Goal: Information Seeking & Learning: Learn about a topic

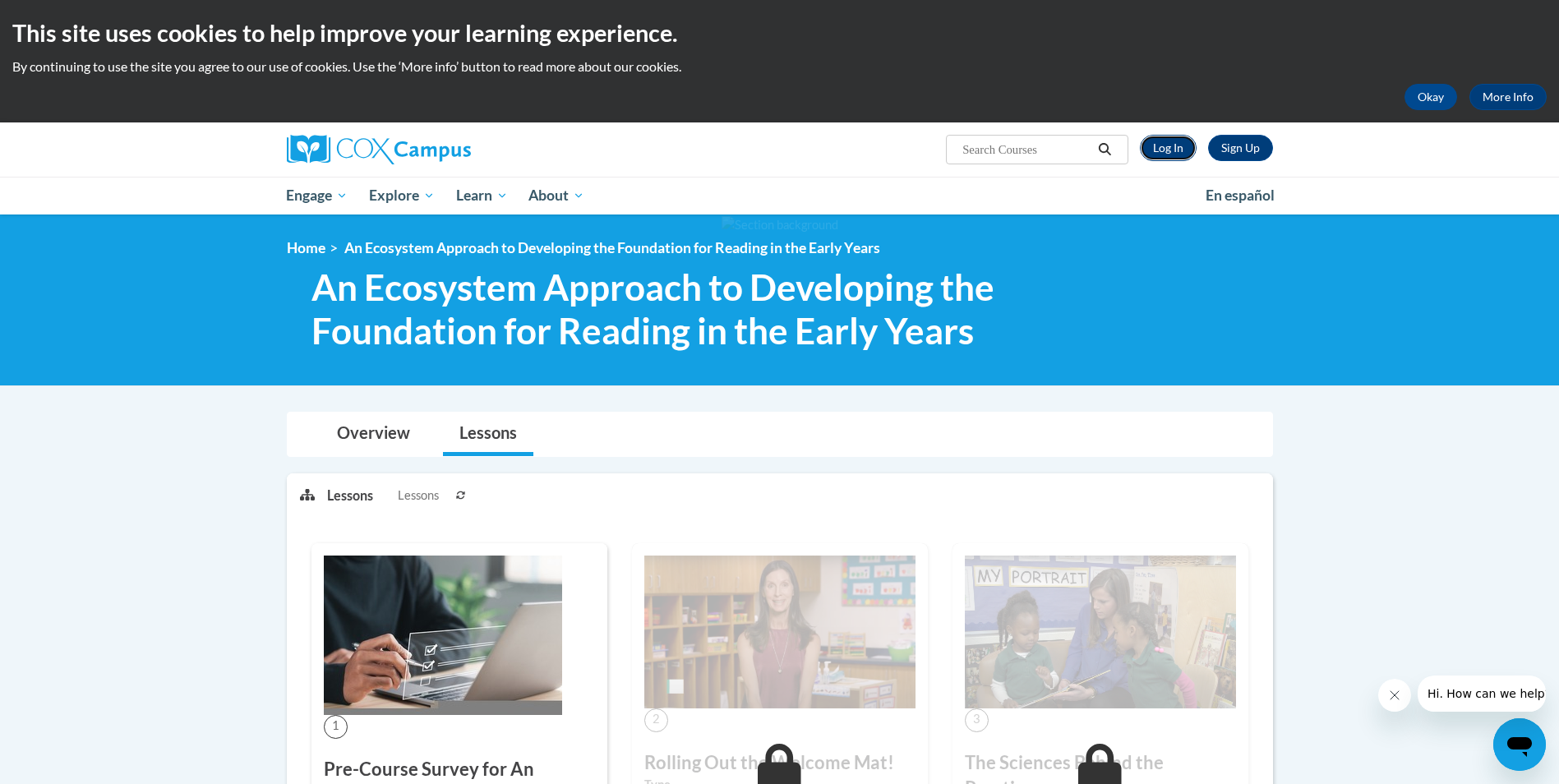
click at [1173, 143] on link "Log In" at bounding box center [1168, 147] width 57 height 26
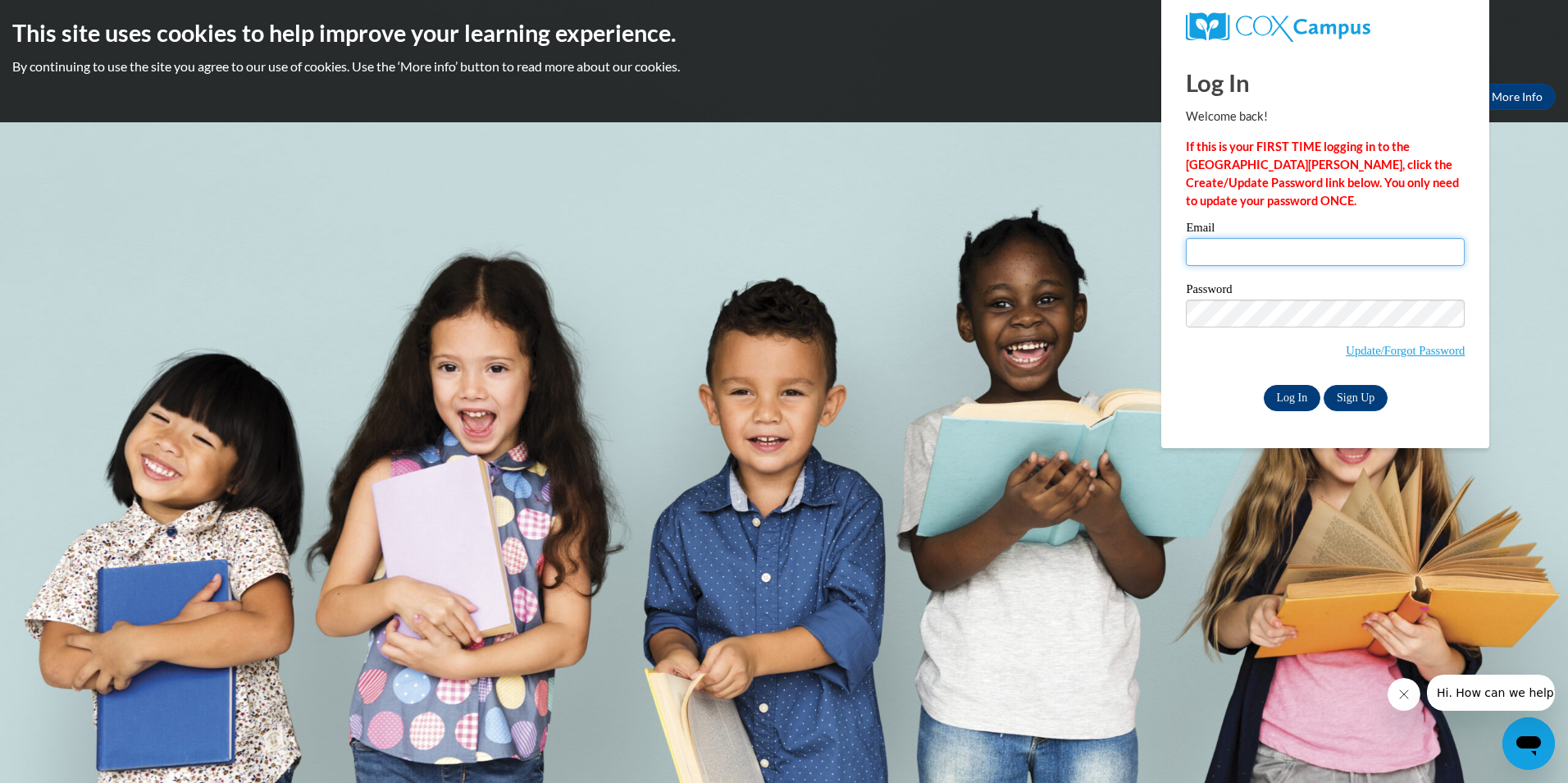
type input "boudjelil@hotmail.com"
click at [1284, 399] on input "Log In" at bounding box center [1292, 398] width 57 height 26
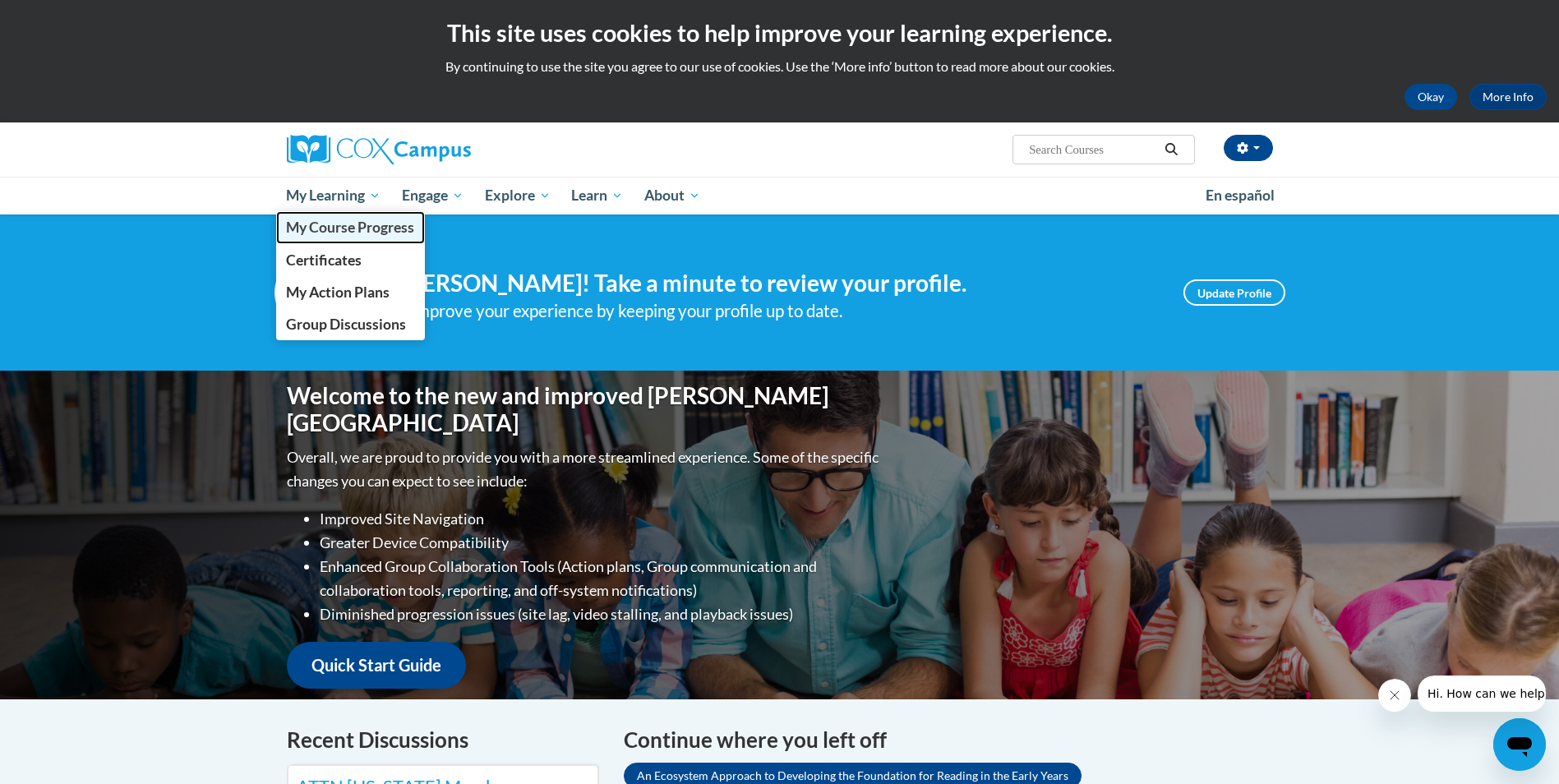
click at [341, 230] on span "My Course Progress" at bounding box center [350, 227] width 128 height 18
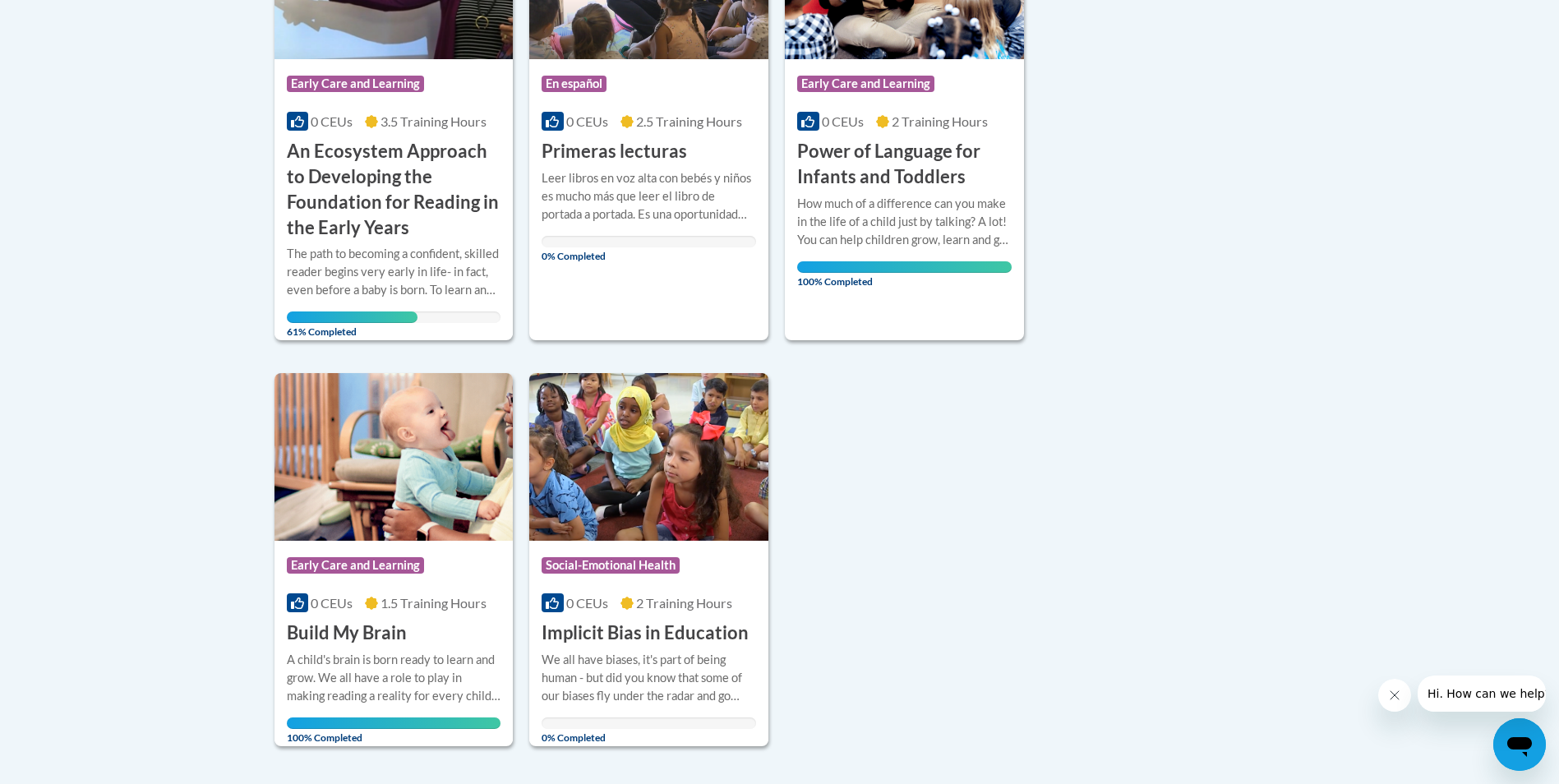
scroll to position [575, 0]
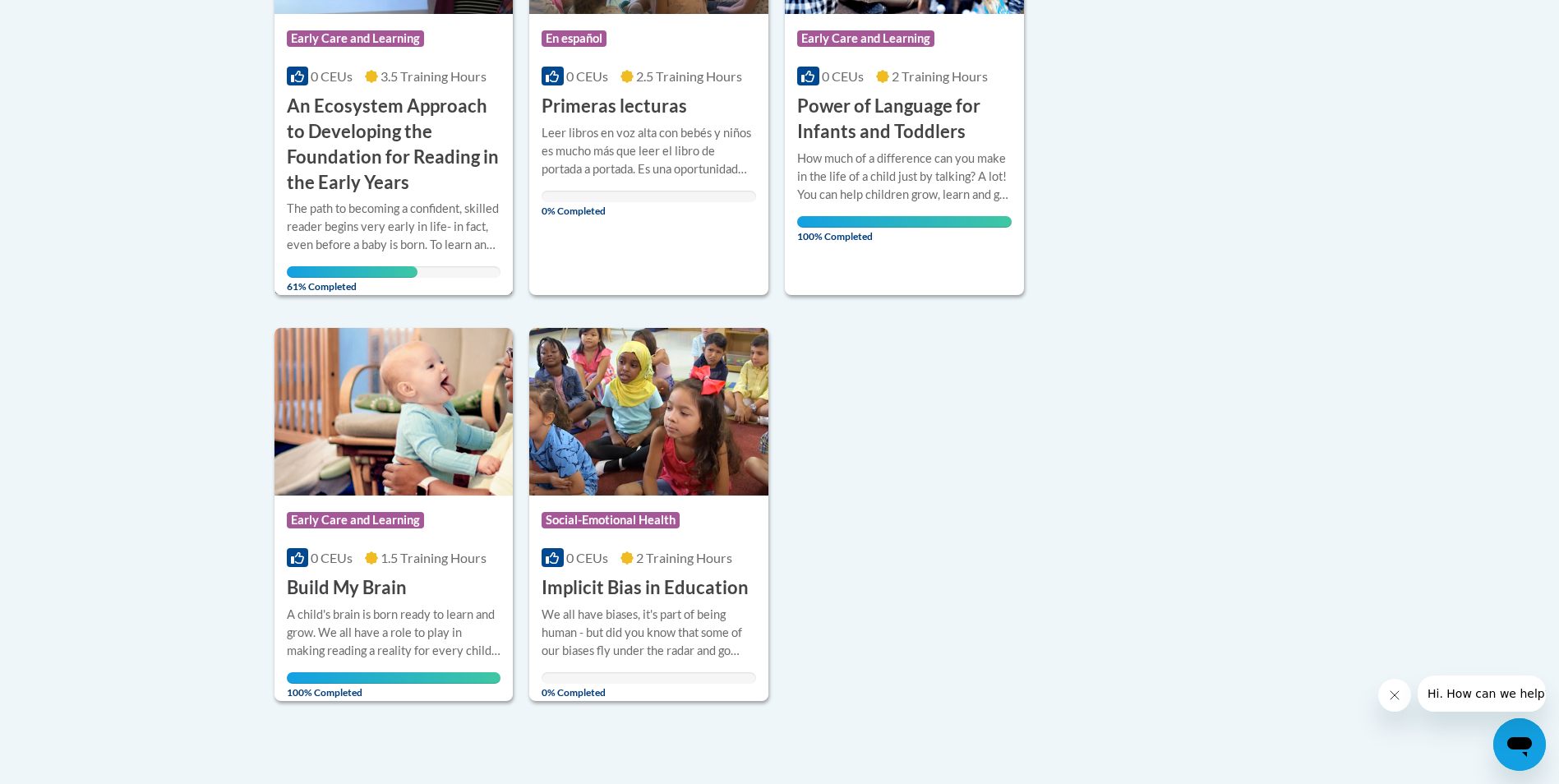
click at [404, 167] on h3 "An Ecosystem Approach to Developing the Foundation for Reading in the Early Yea…" at bounding box center [395, 144] width 215 height 102
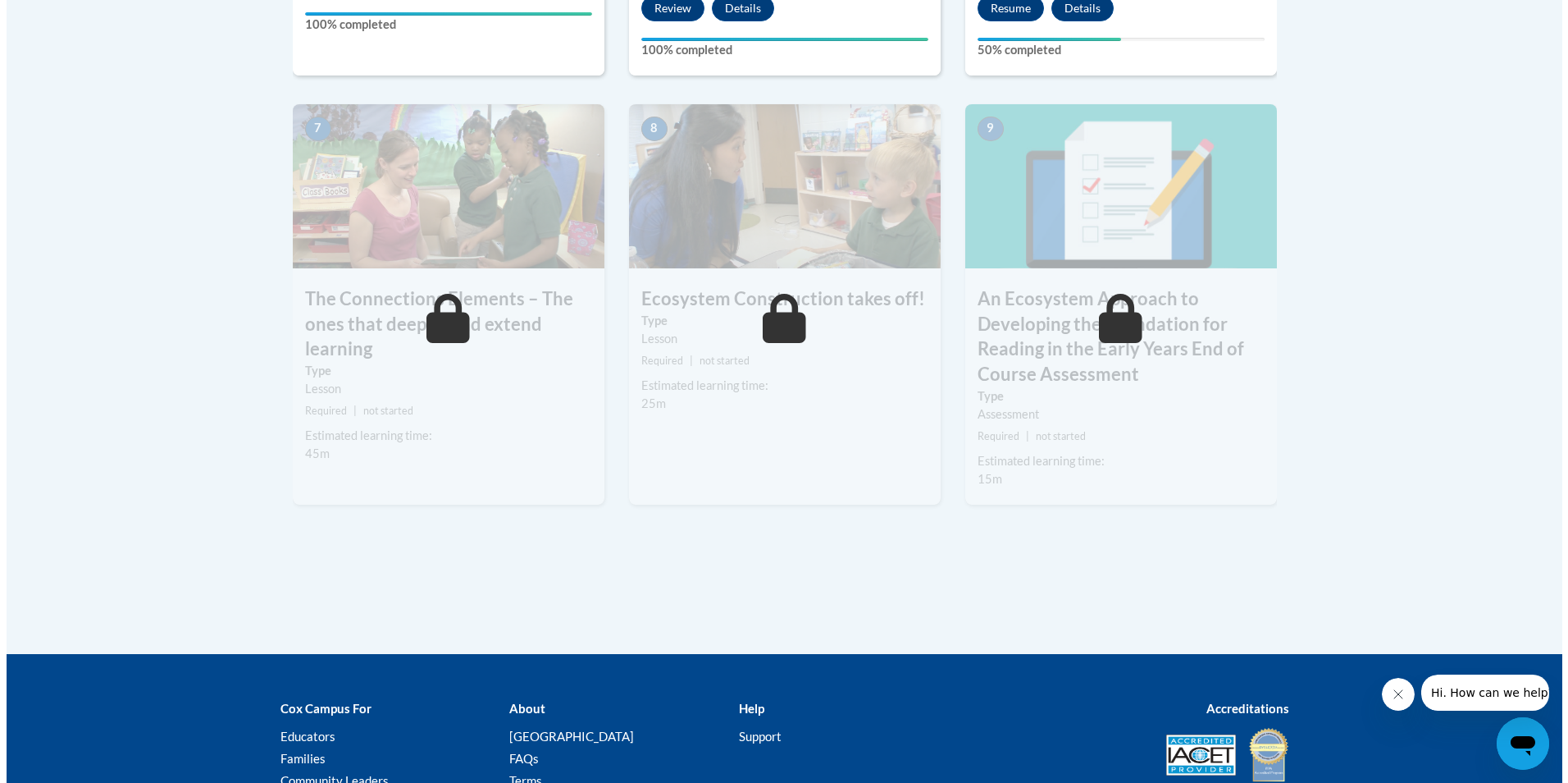
scroll to position [1067, 0]
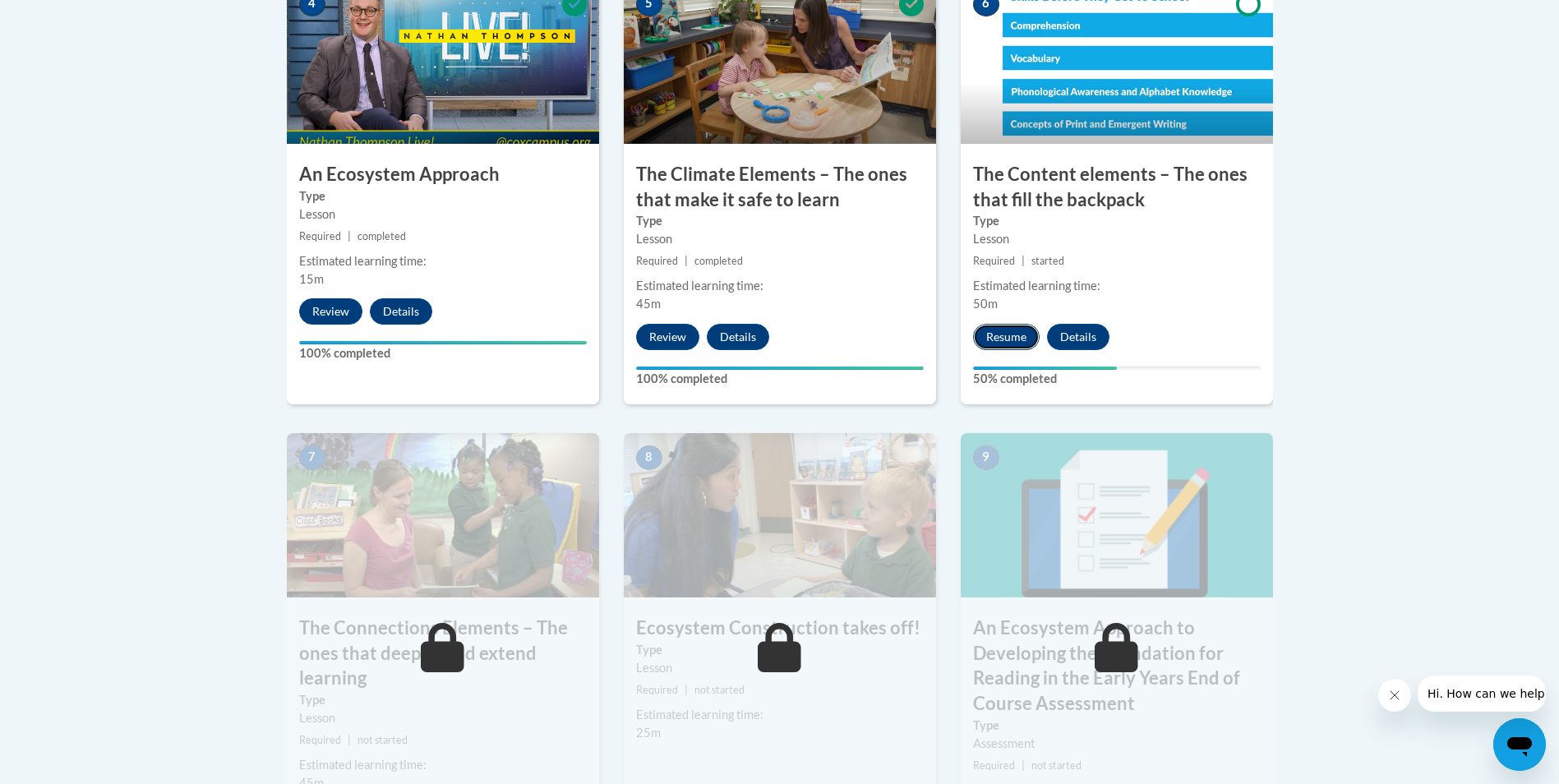
click at [999, 341] on button "Resume" at bounding box center [1006, 337] width 66 height 26
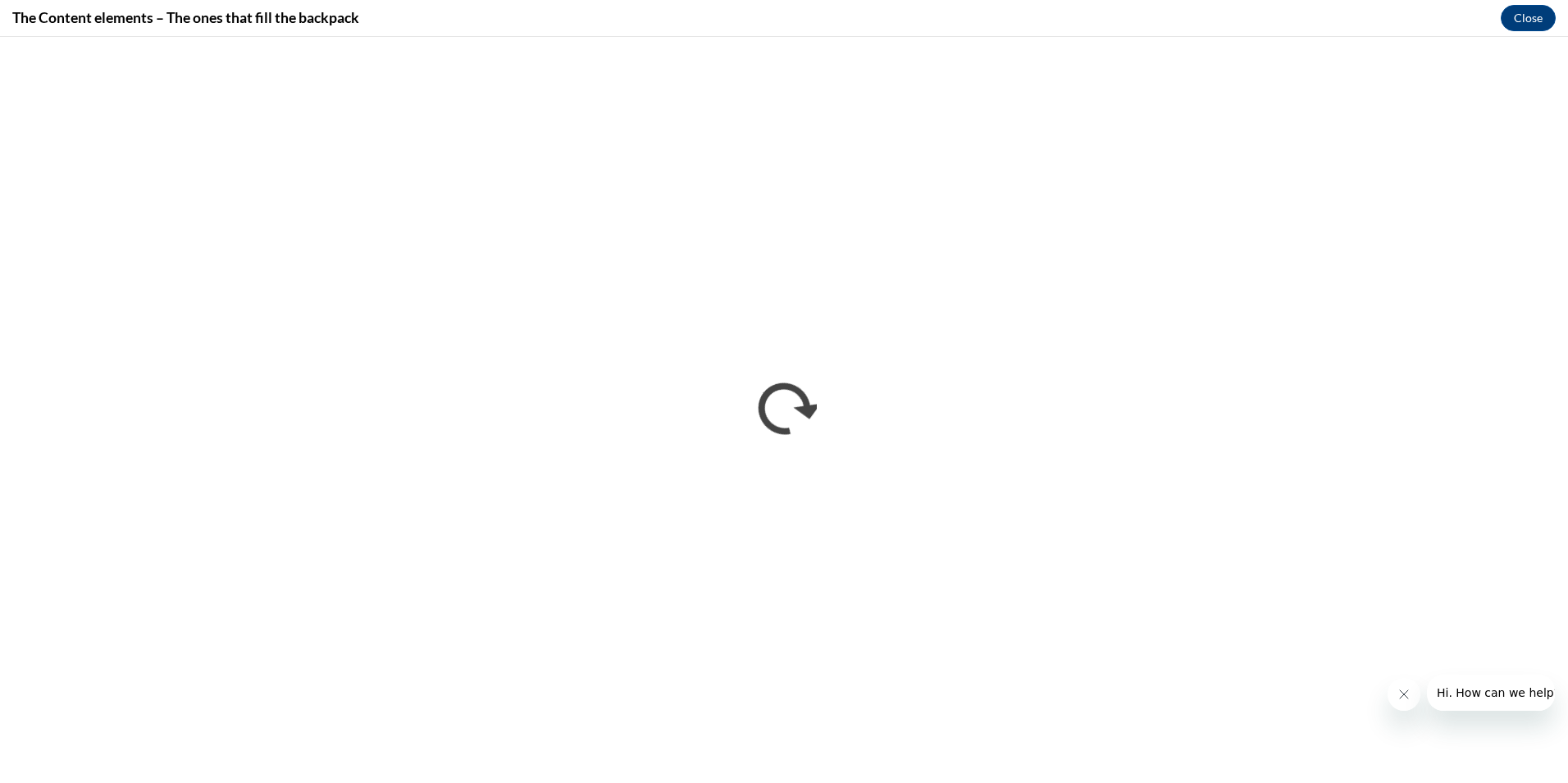
scroll to position [0, 0]
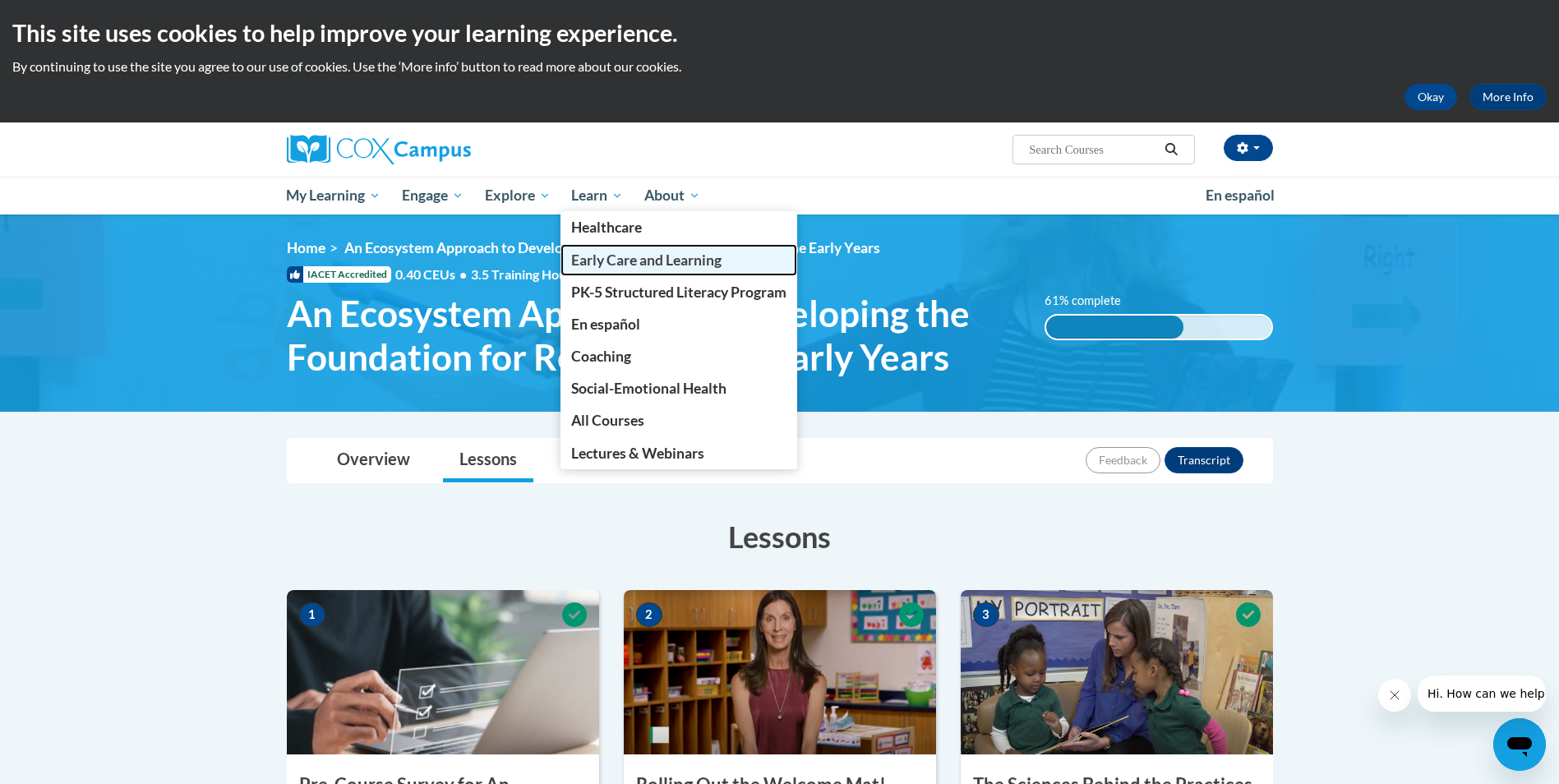
click at [615, 265] on span "Early Care and Learning" at bounding box center [647, 261] width 150 height 18
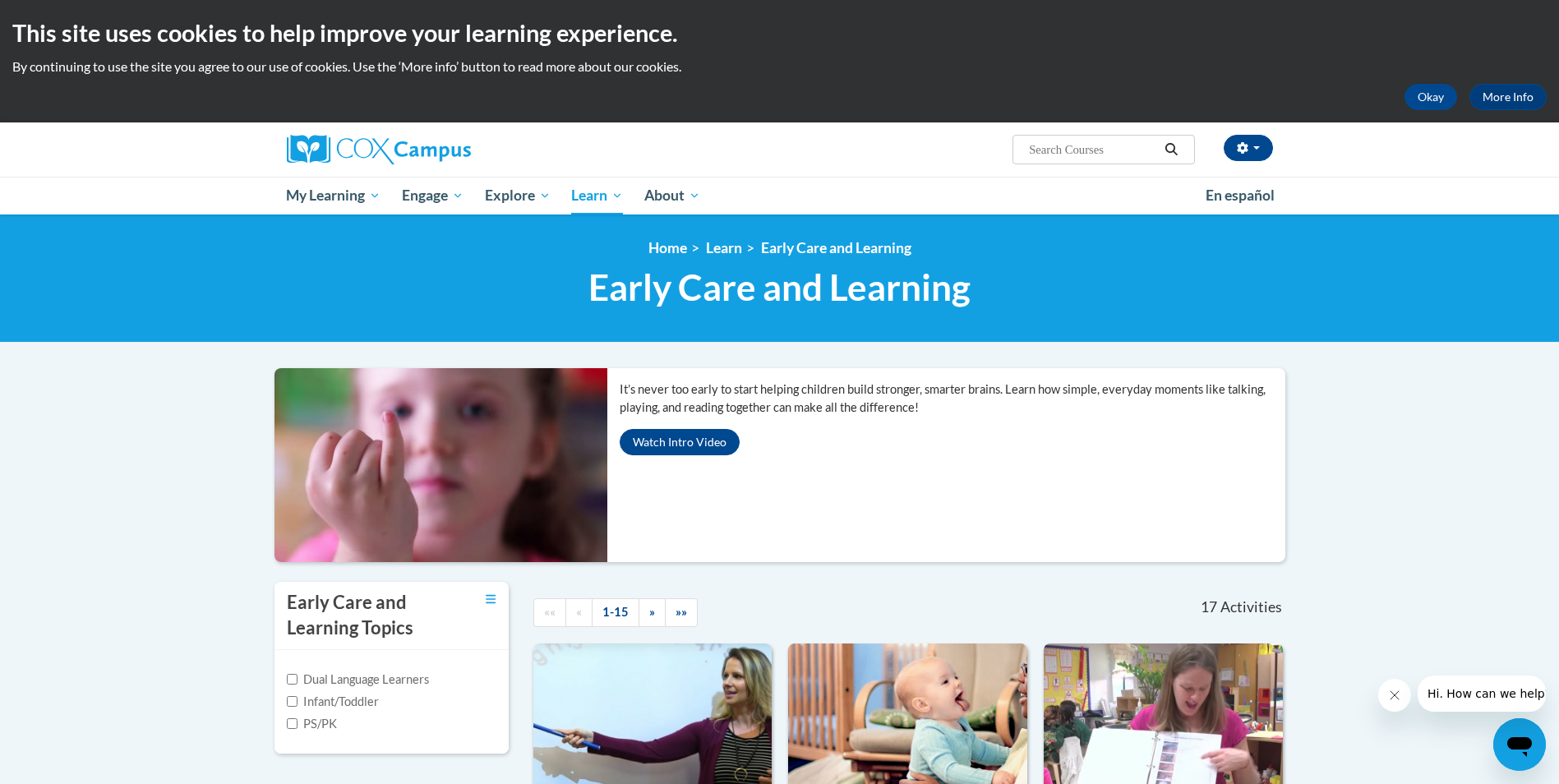
click at [1074, 150] on input "Search..." at bounding box center [1093, 149] width 132 height 20
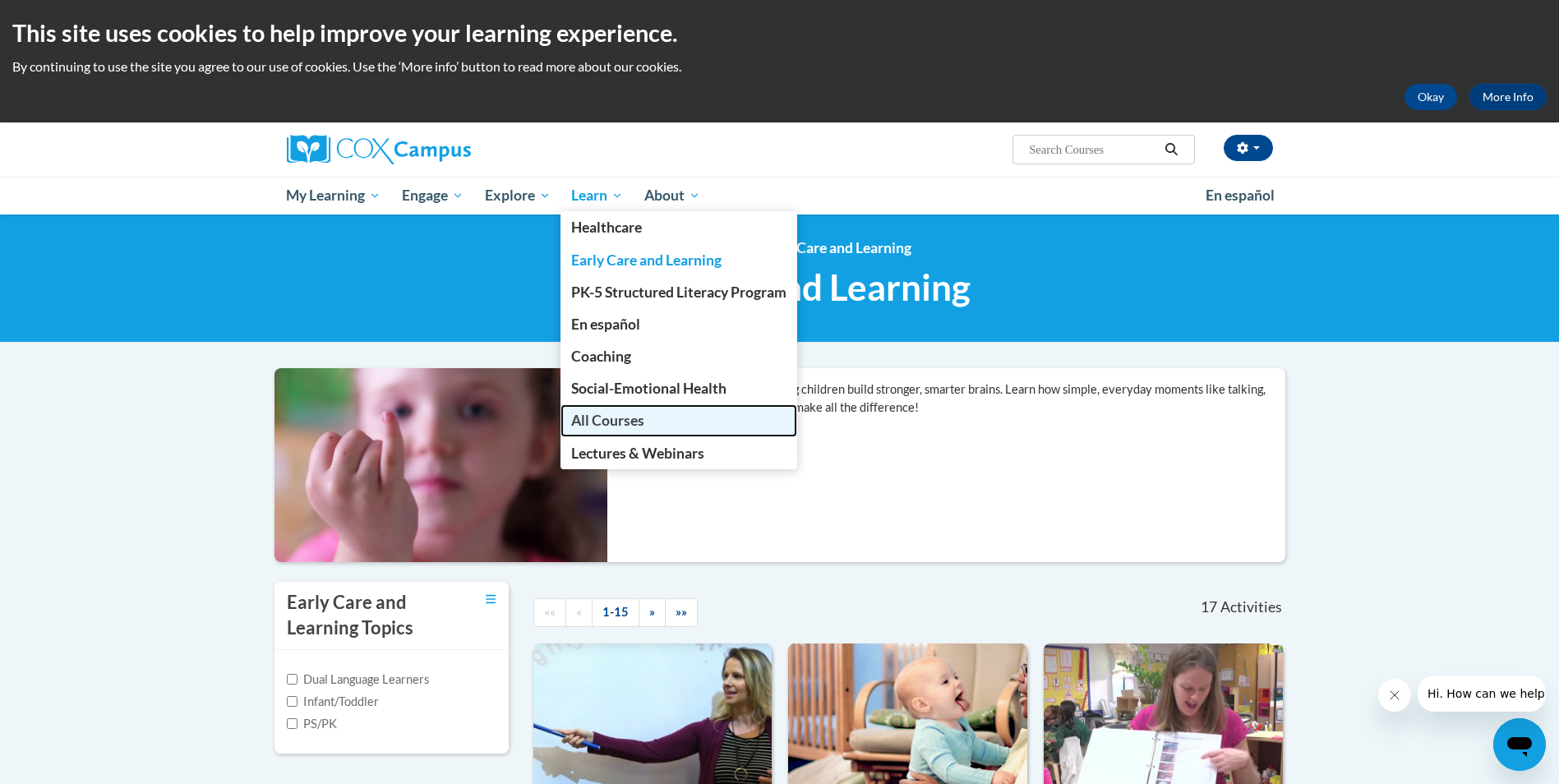
click at [622, 429] on span "All Courses" at bounding box center [608, 421] width 73 height 18
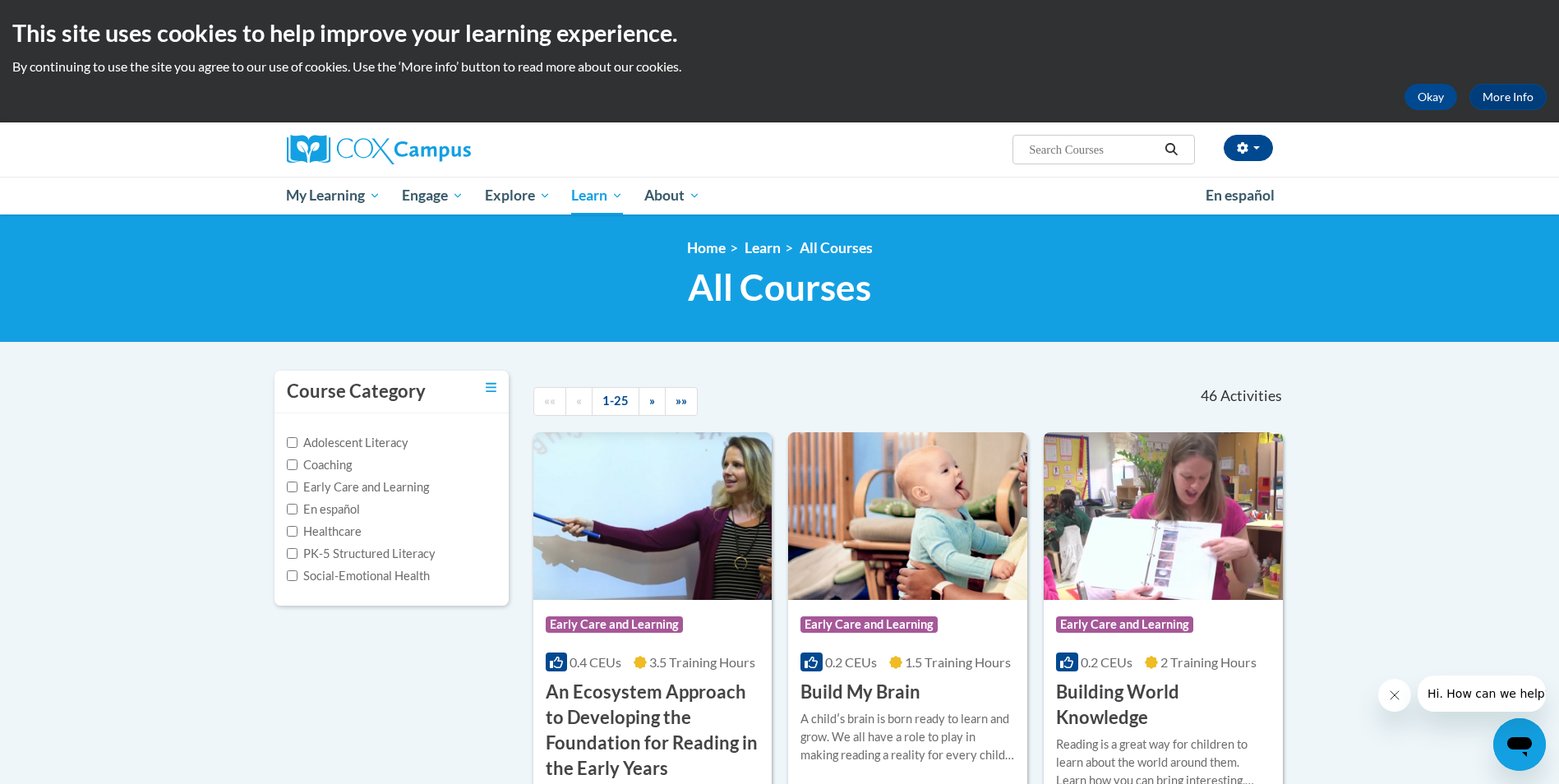
click at [1101, 153] on input "Search..." at bounding box center [1093, 149] width 132 height 20
type input "anchor books"
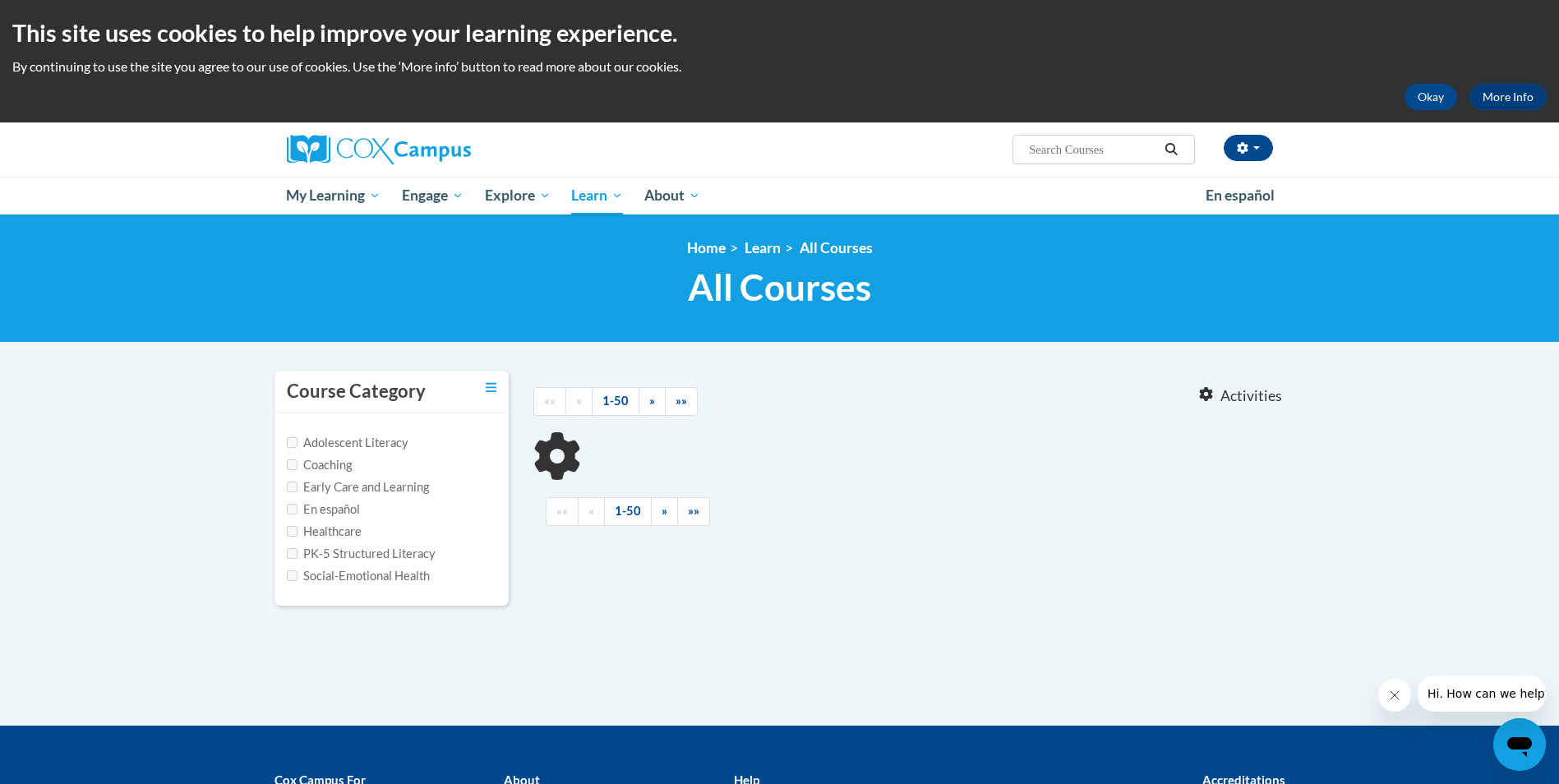
type input "anchor books"
click at [318, 491] on label "Early Care and Learning" at bounding box center [358, 487] width 143 height 19
click at [298, 491] on input "Early Care and Learning" at bounding box center [292, 486] width 11 height 11
checkbox input "true"
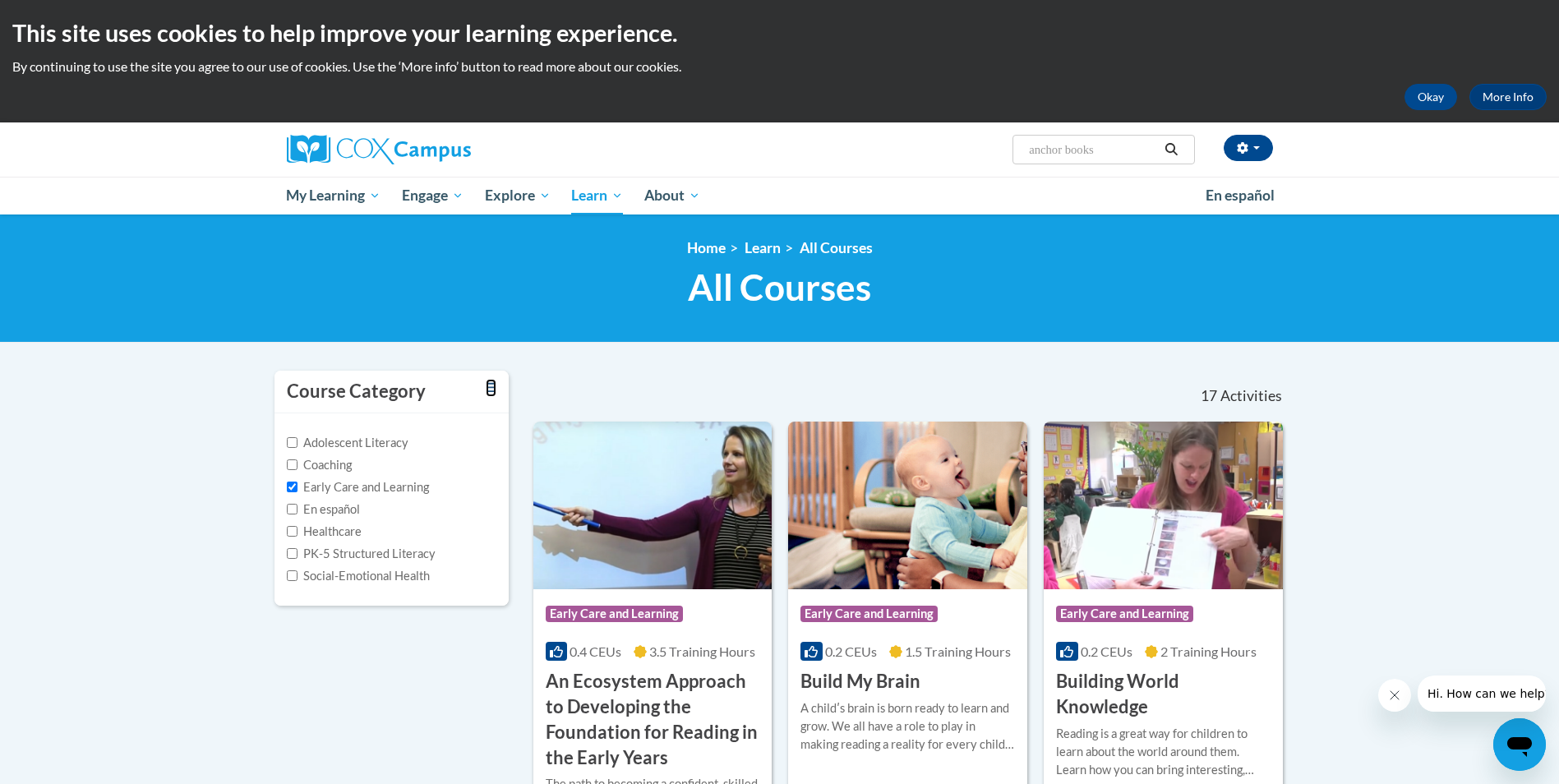
click at [485, 387] on icon "Toggle collapse" at bounding box center [490, 387] width 11 height 9
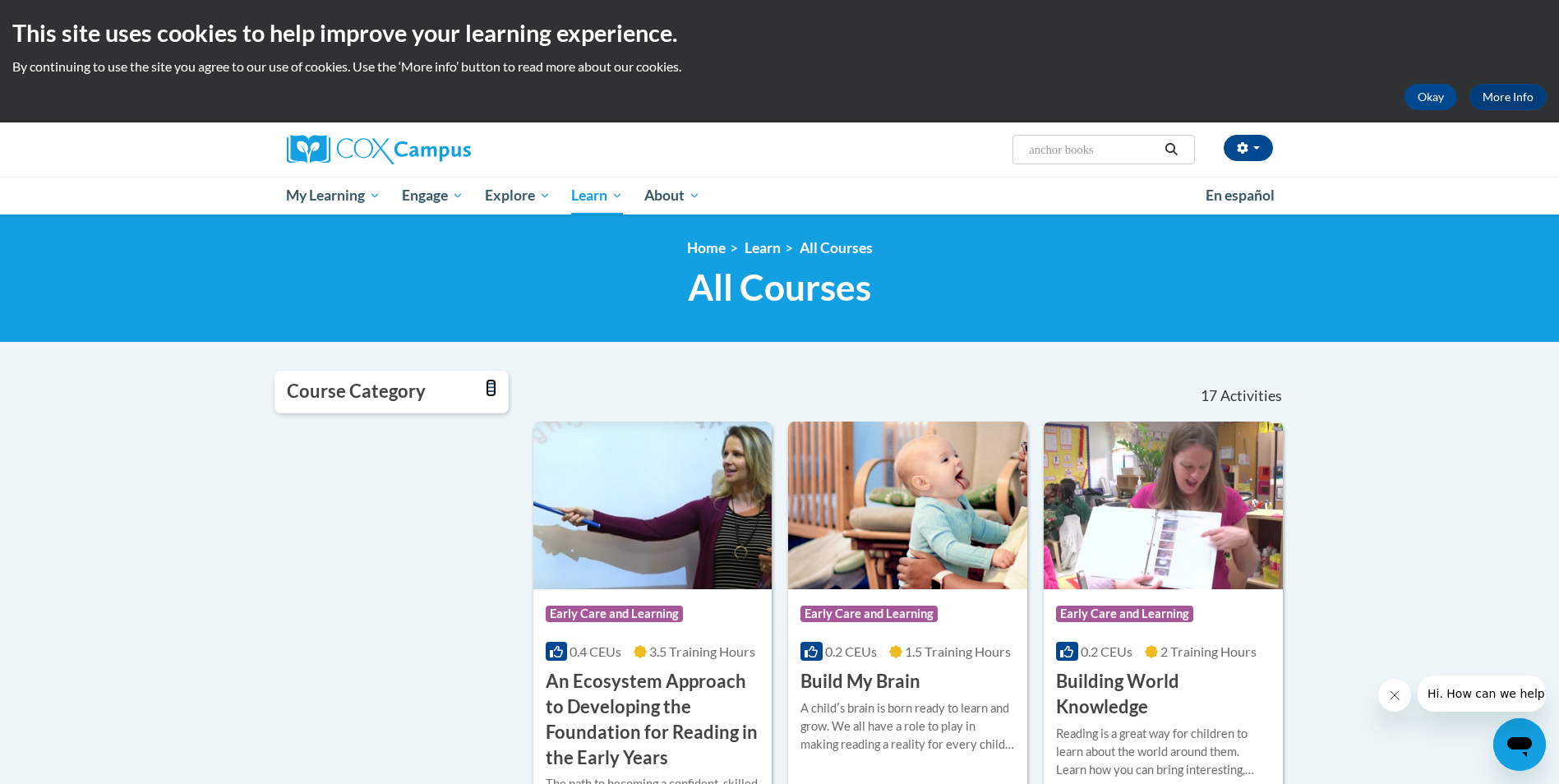
click at [485, 387] on icon "Toggle collapse" at bounding box center [490, 387] width 11 height 9
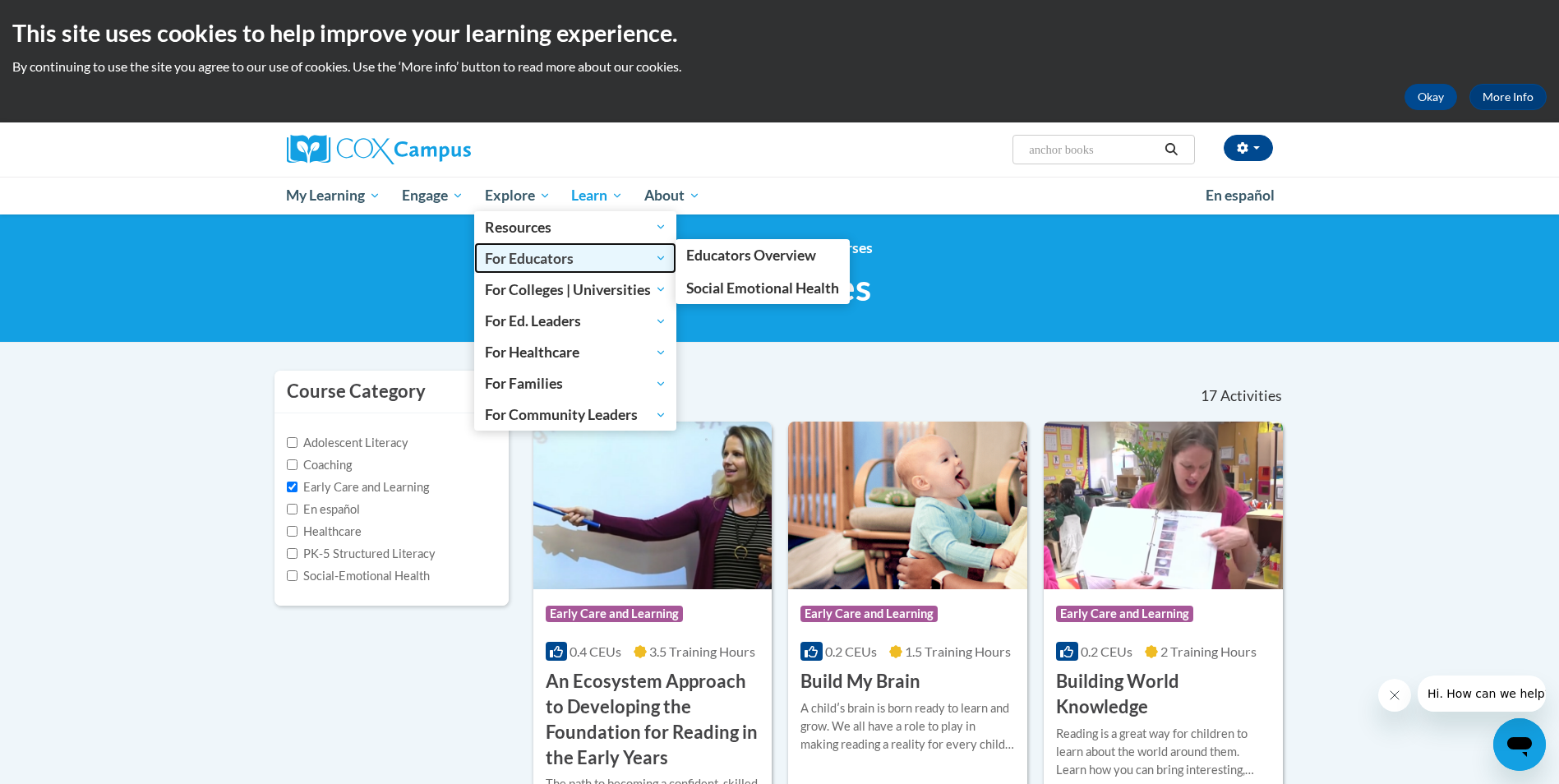
click at [535, 262] on span "For Educators" at bounding box center [575, 258] width 182 height 20
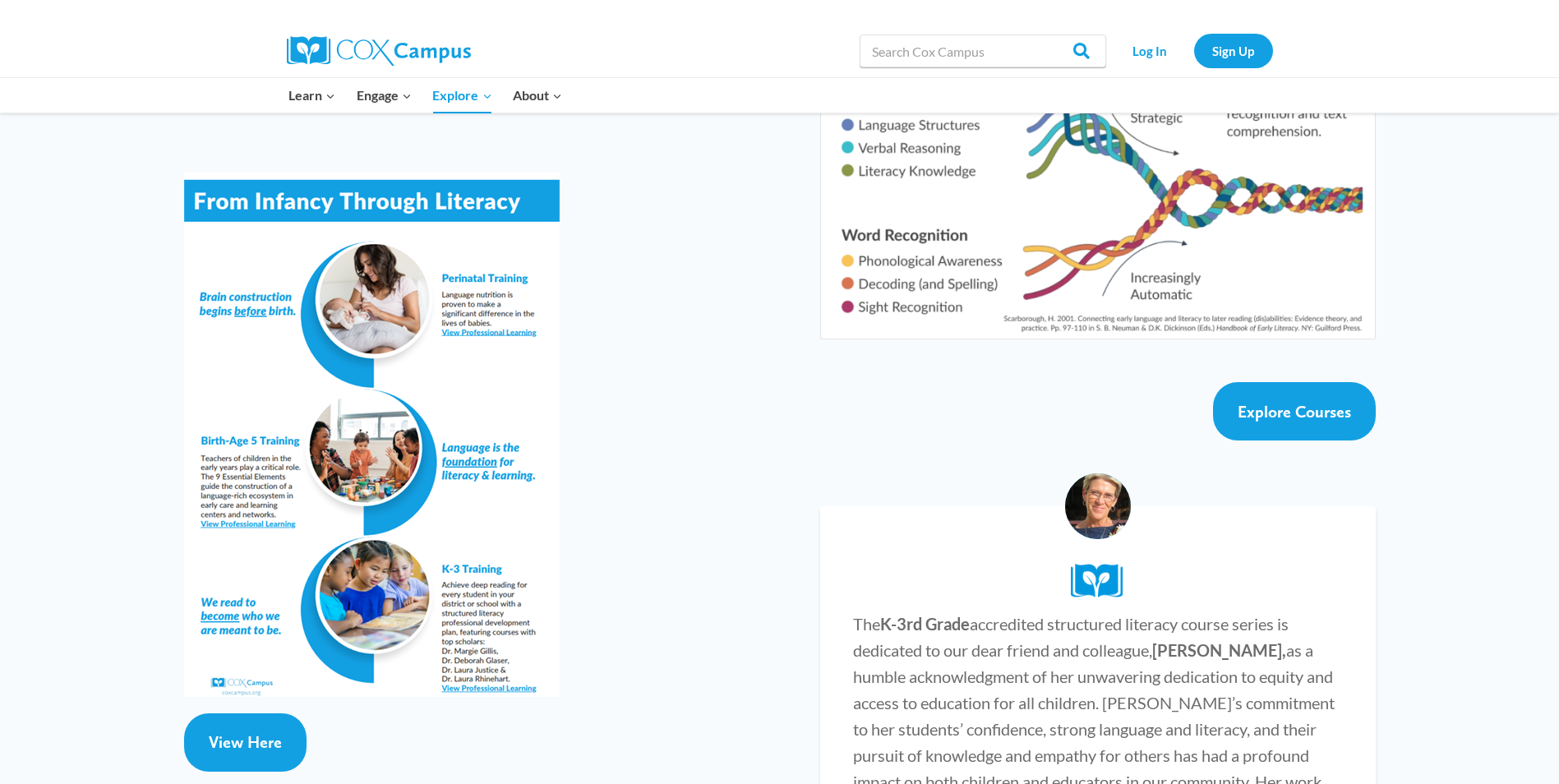
scroll to position [2711, 0]
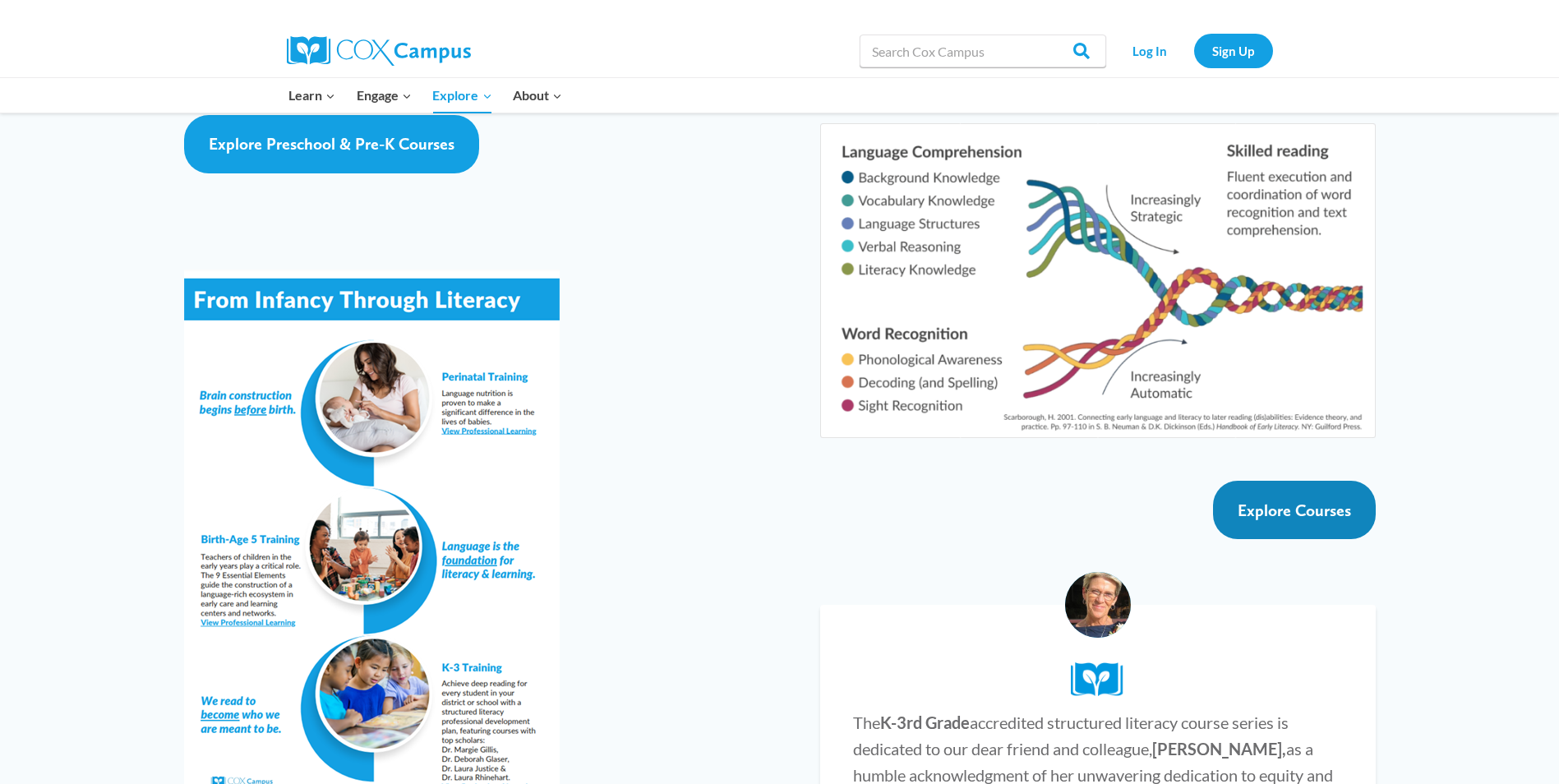
click at [1297, 500] on span "Explore Courses" at bounding box center [1294, 510] width 113 height 20
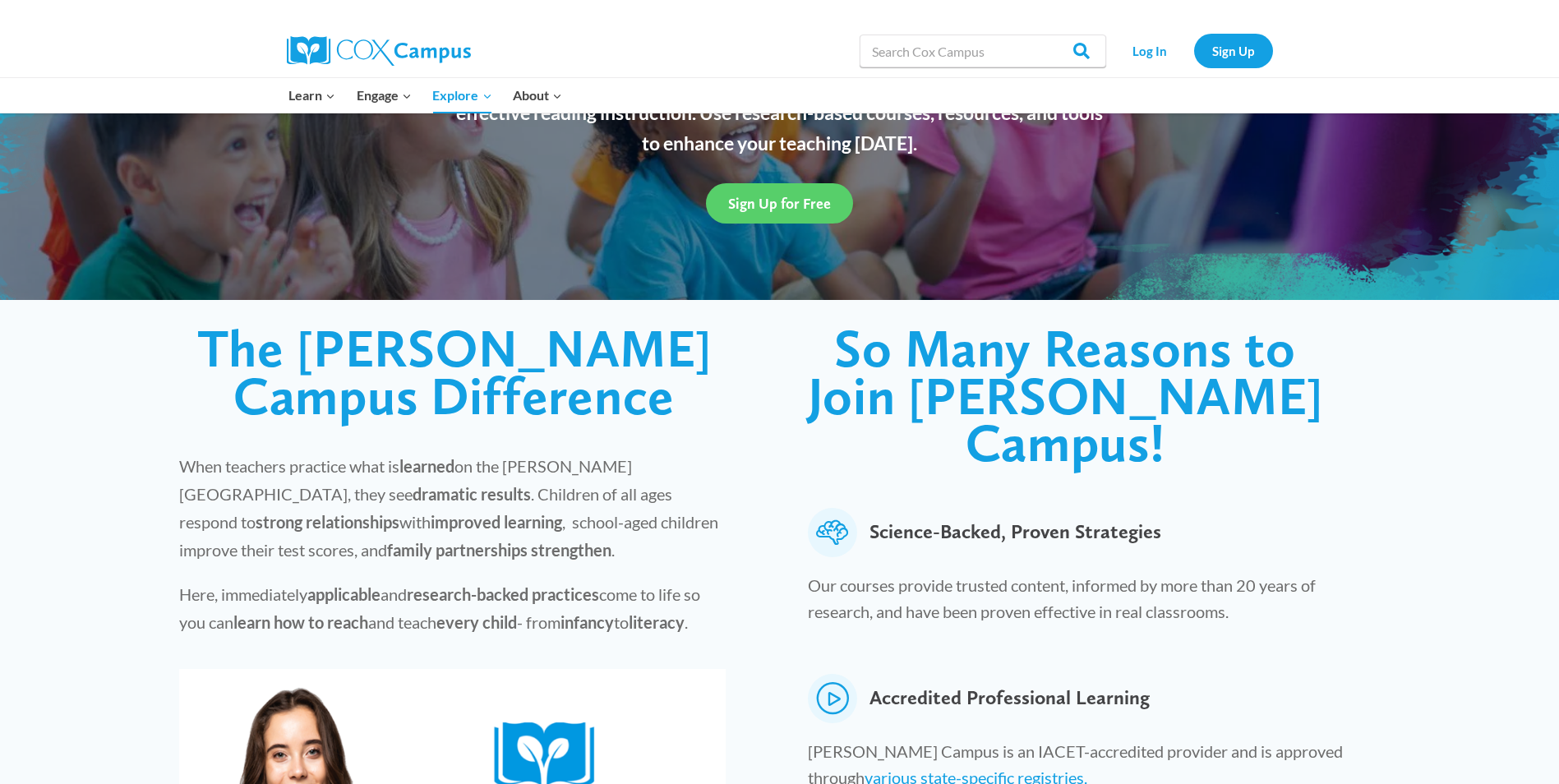
scroll to position [0, 0]
